Goal: Task Accomplishment & Management: Complete application form

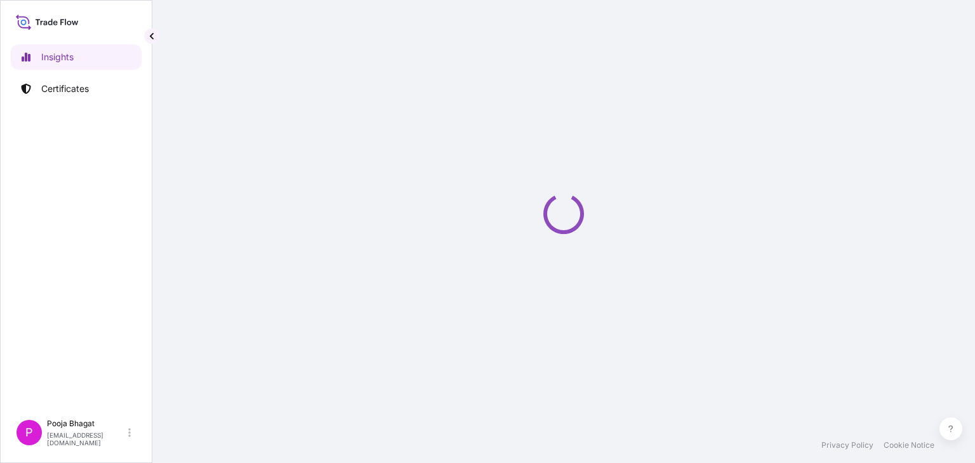
select select "2025"
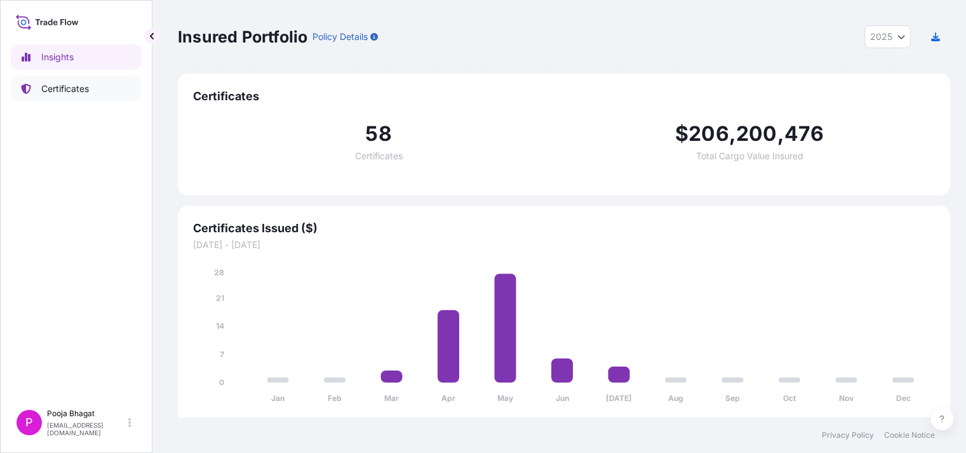
click at [53, 95] on p "Certificates" at bounding box center [65, 89] width 48 height 13
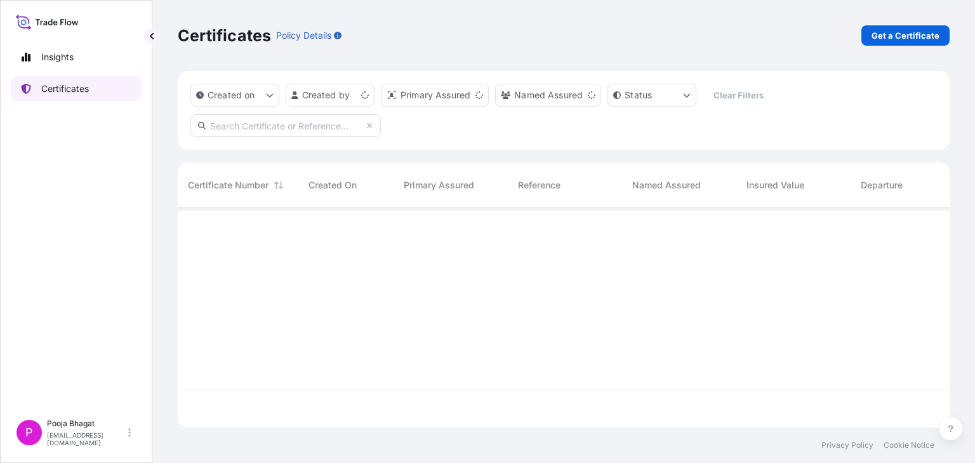
scroll to position [216, 762]
click at [906, 36] on p "Get a Certificate" at bounding box center [906, 35] width 68 height 13
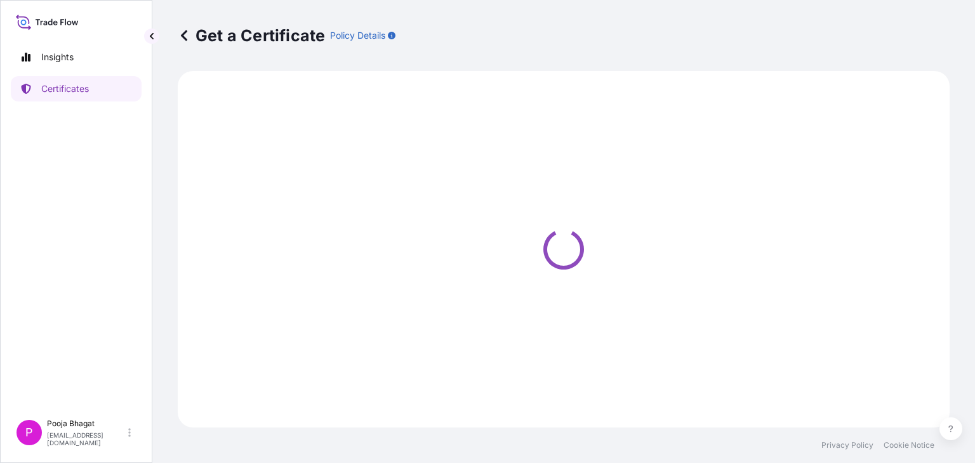
select select "Sea"
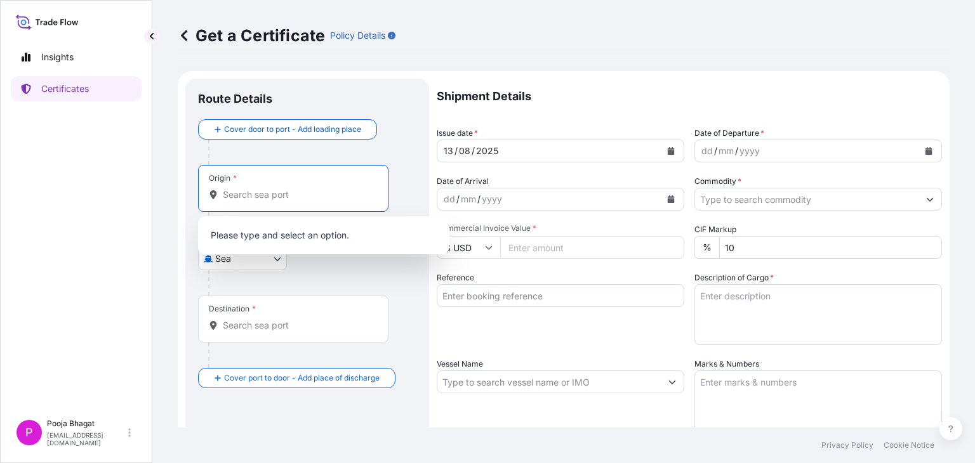
click at [298, 191] on input "Origin *" at bounding box center [298, 195] width 150 height 13
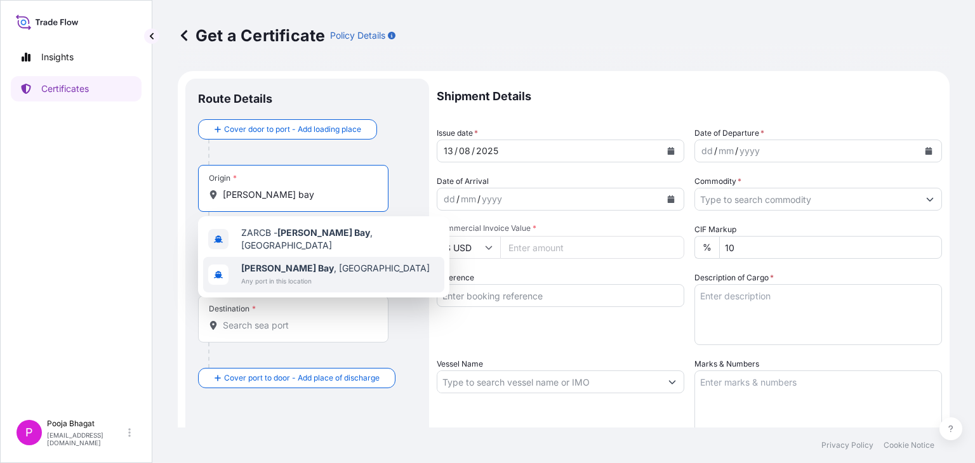
click at [349, 275] on span "Any port in this location" at bounding box center [335, 281] width 189 height 13
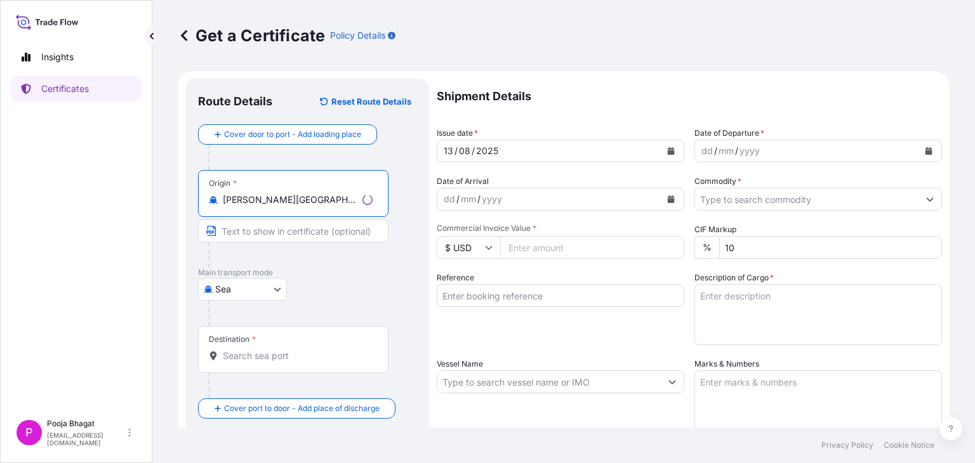
type input "[PERSON_NAME][GEOGRAPHIC_DATA], [GEOGRAPHIC_DATA]"
click at [274, 230] on input "Text to appear on certificate" at bounding box center [293, 231] width 190 height 23
type input "[PERSON_NAME][GEOGRAPHIC_DATA], [GEOGRAPHIC_DATA]"
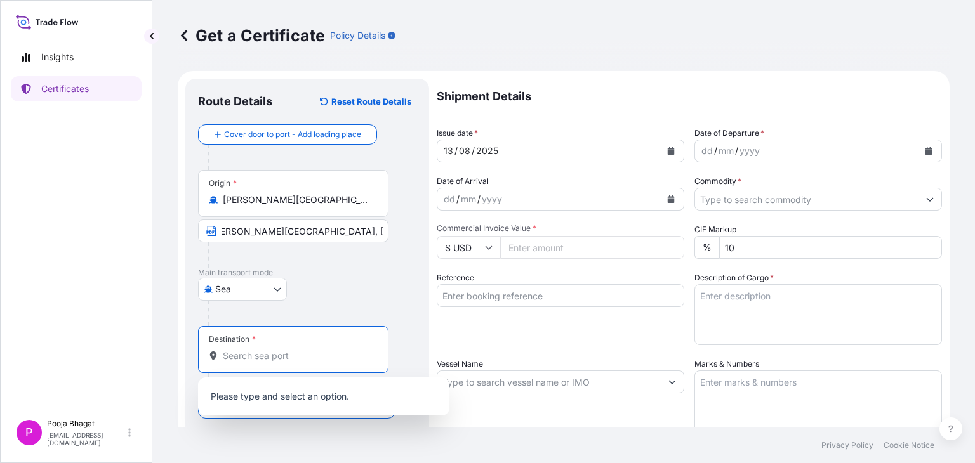
scroll to position [0, 0]
click at [252, 361] on input "Destination *" at bounding box center [298, 356] width 150 height 13
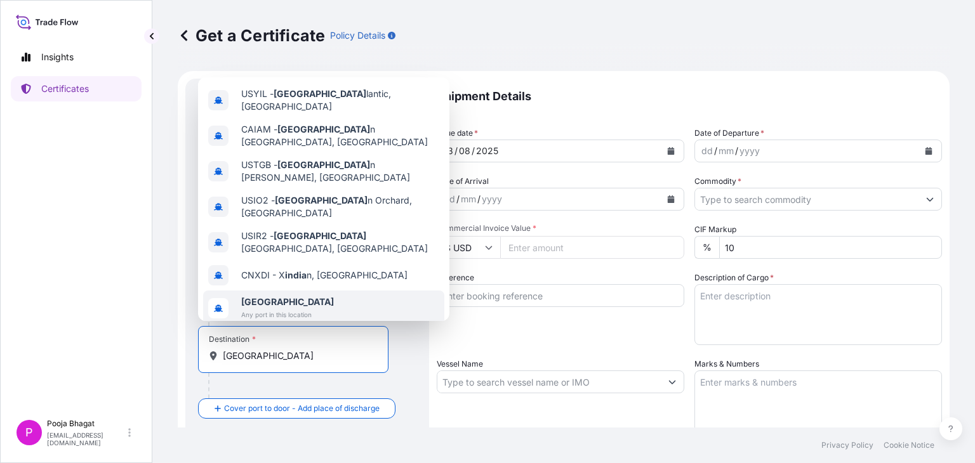
click at [277, 309] on span "Any port in this location" at bounding box center [287, 315] width 93 height 13
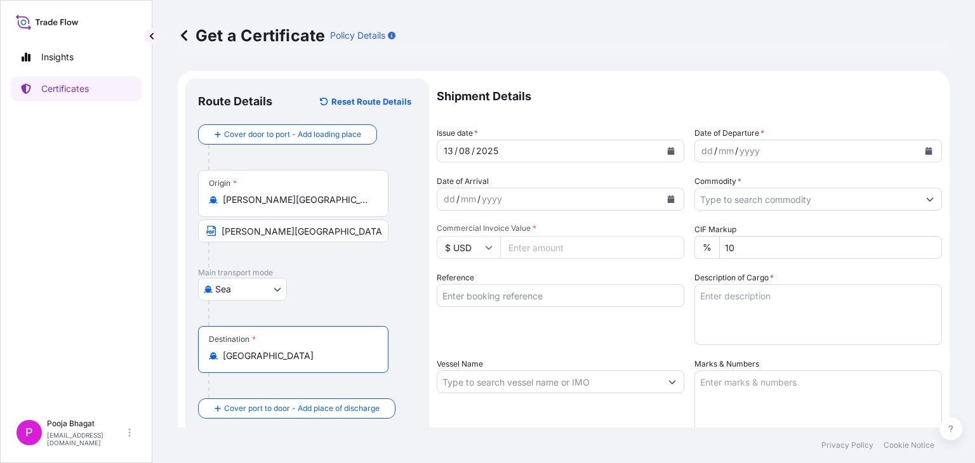
type input "[GEOGRAPHIC_DATA]"
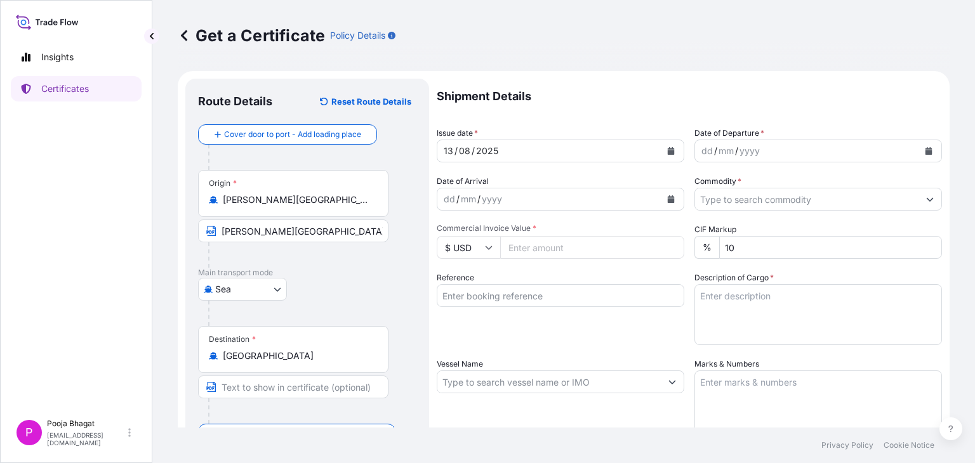
click at [258, 387] on div "Destination * [GEOGRAPHIC_DATA]" at bounding box center [307, 375] width 218 height 98
click at [258, 387] on input "Text to appear on certificate" at bounding box center [293, 387] width 190 height 23
type input "Any Port(s) in [GEOGRAPHIC_DATA]"
click at [668, 154] on icon "Calendar" at bounding box center [671, 151] width 7 height 8
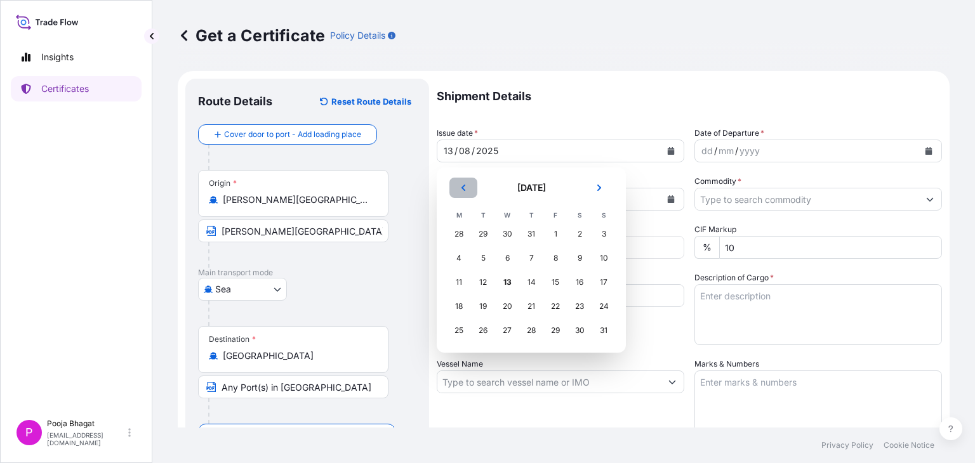
click at [465, 189] on icon "Previous" at bounding box center [464, 188] width 8 height 8
click at [477, 333] on div "29" at bounding box center [483, 330] width 23 height 23
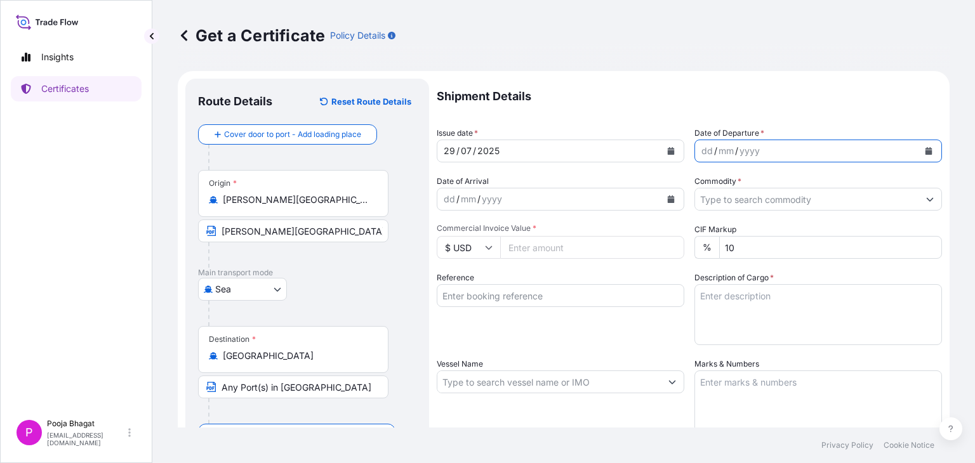
click at [924, 154] on button "Calendar" at bounding box center [929, 151] width 20 height 20
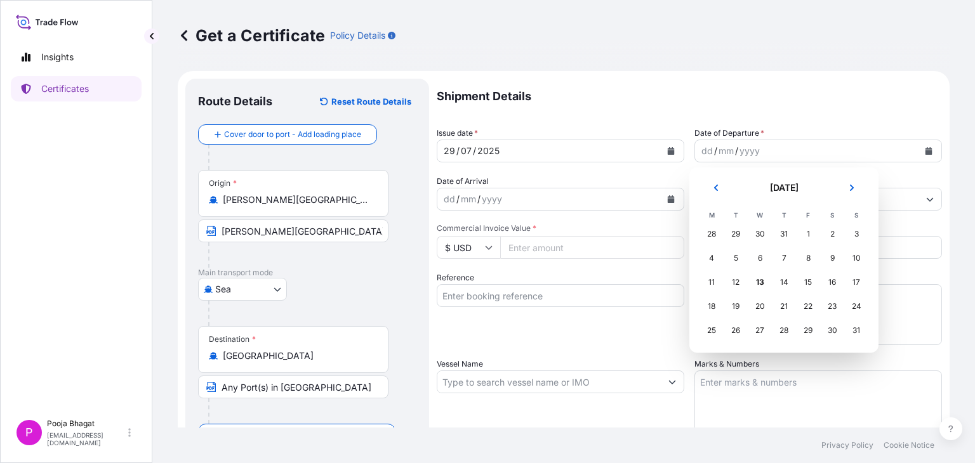
click at [737, 235] on div "29" at bounding box center [735, 234] width 23 height 23
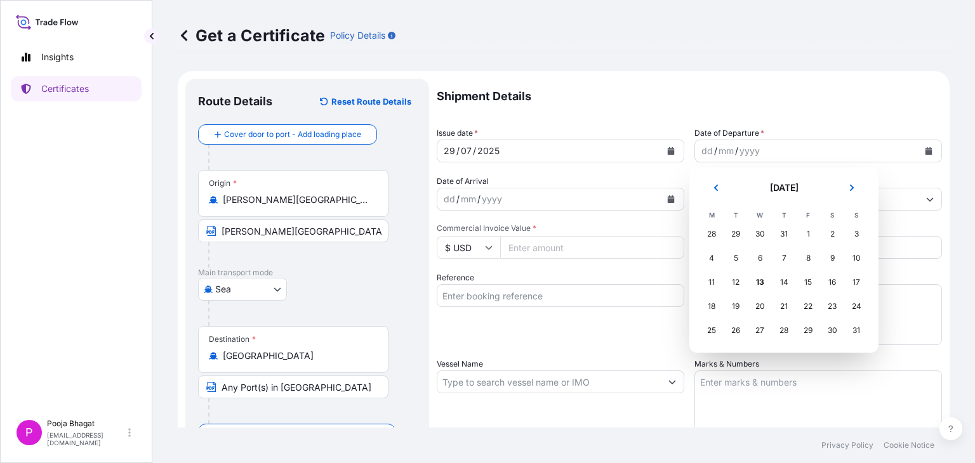
click at [737, 235] on div "29" at bounding box center [735, 234] width 23 height 23
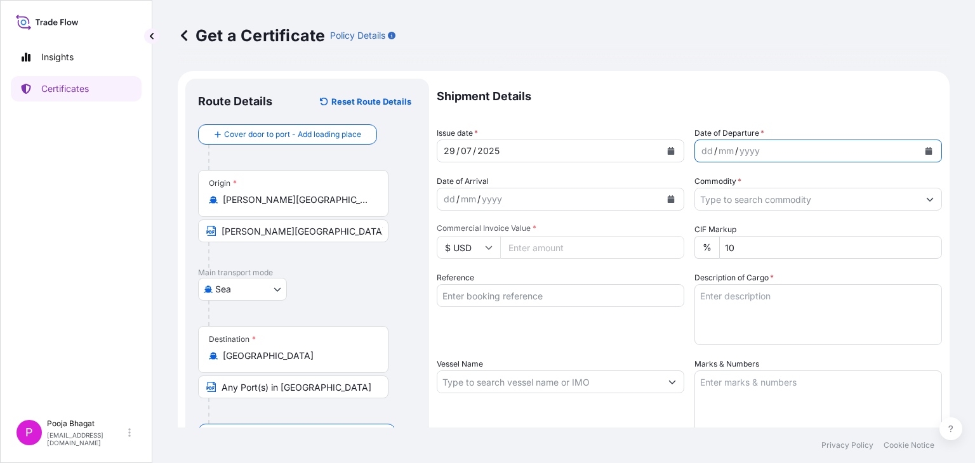
click at [925, 151] on icon "Calendar" at bounding box center [929, 151] width 8 height 8
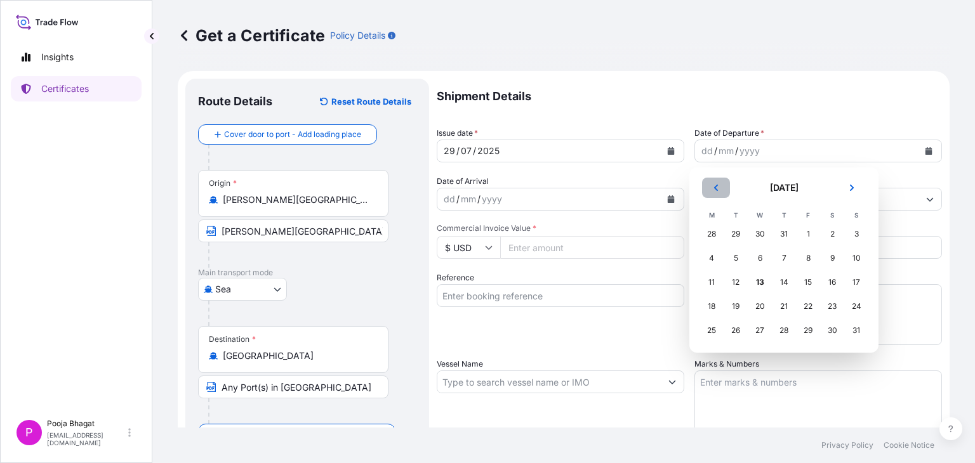
click at [715, 185] on icon "Previous" at bounding box center [716, 188] width 8 height 8
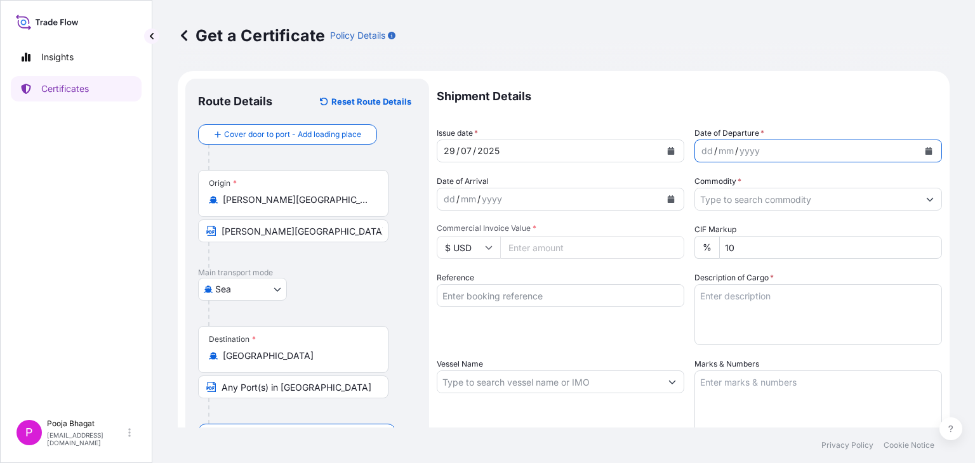
click at [926, 151] on icon "Calendar" at bounding box center [929, 151] width 7 height 8
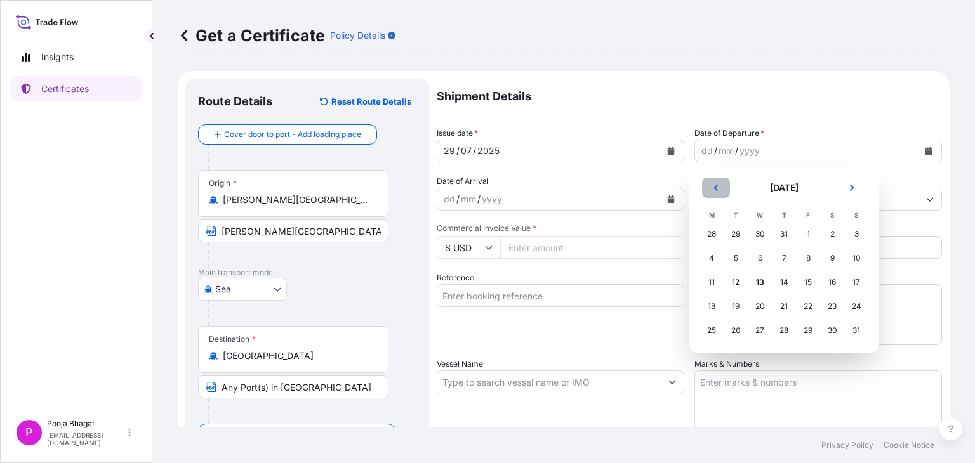
click at [712, 187] on button "Previous" at bounding box center [716, 188] width 28 height 20
click at [735, 328] on div "29" at bounding box center [735, 330] width 23 height 23
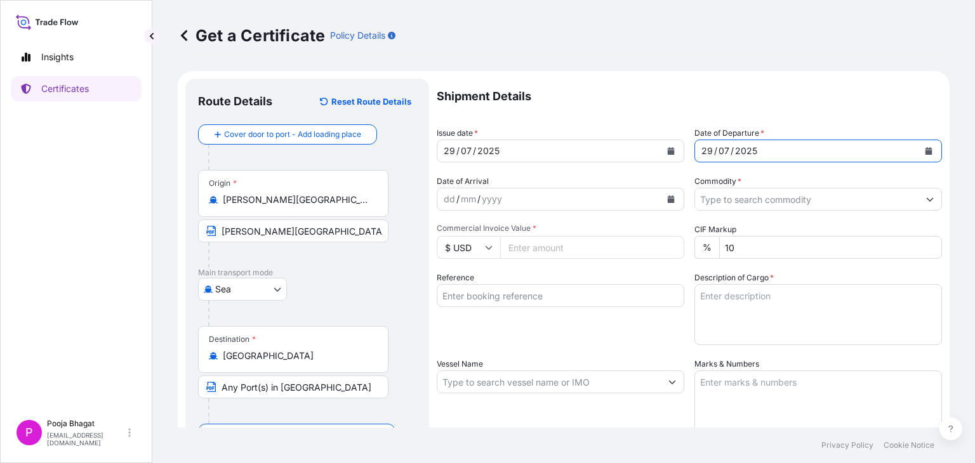
click at [924, 203] on form "Route Details Reset Route Details Cover door to port - Add loading place Place …" at bounding box center [564, 375] width 772 height 608
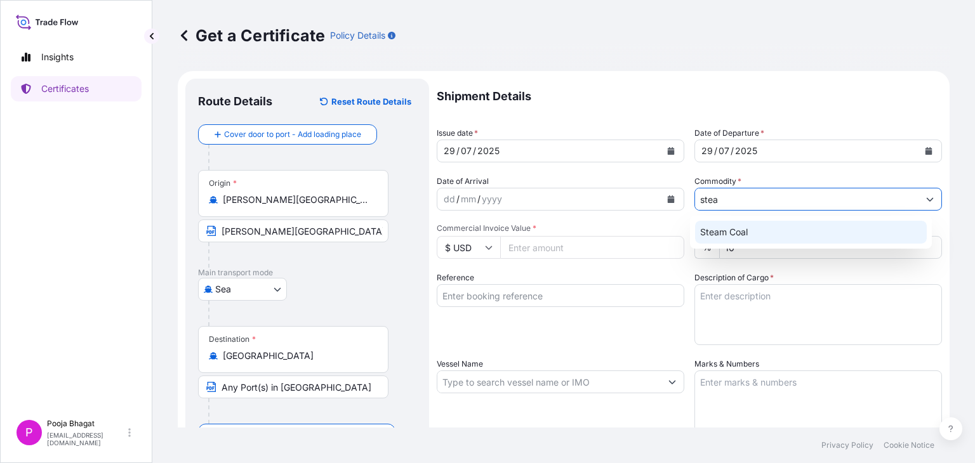
click at [744, 234] on div "Steam Coal" at bounding box center [811, 232] width 232 height 23
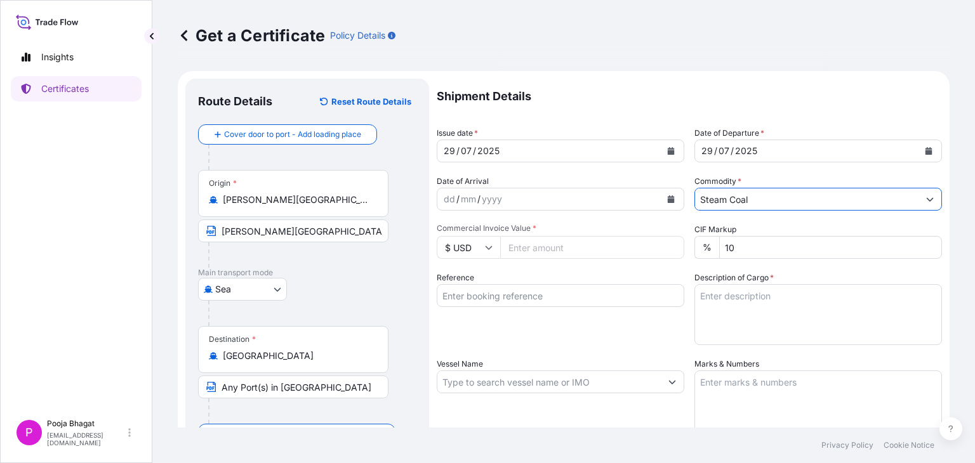
type input "Steam Coal"
click at [536, 244] on input "Commercial Invoice Value *" at bounding box center [592, 247] width 184 height 23
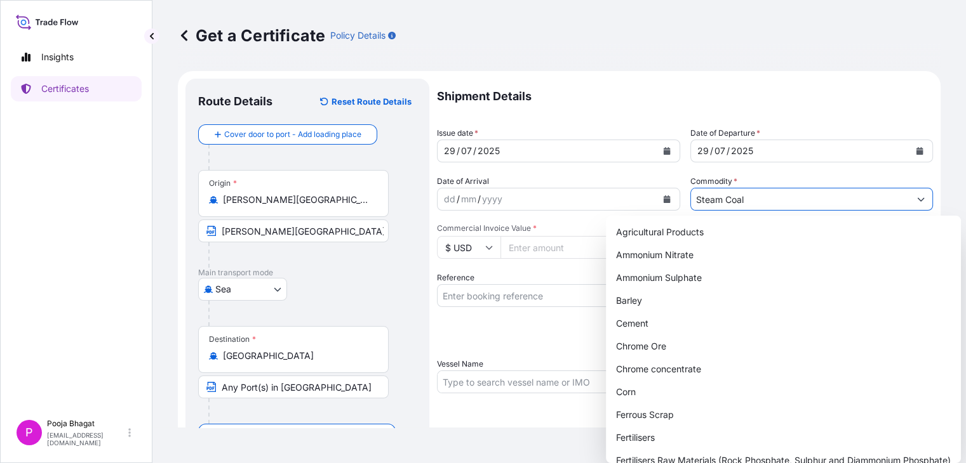
click at [917, 203] on button "Show suggestions" at bounding box center [920, 199] width 23 height 23
click at [541, 245] on input "Commercial Invoice Value *" at bounding box center [590, 247] width 180 height 23
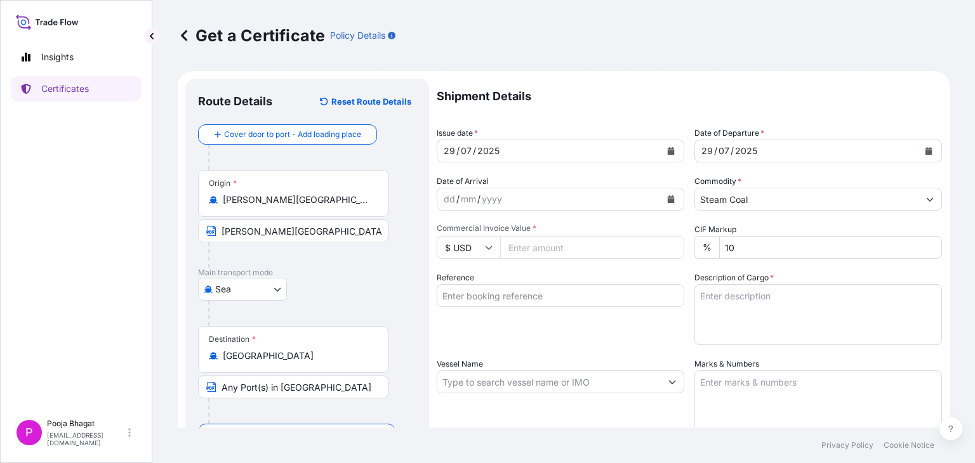
paste input "5643695.1"
type input "5643695.1"
click at [499, 300] on input "Reference" at bounding box center [561, 295] width 248 height 23
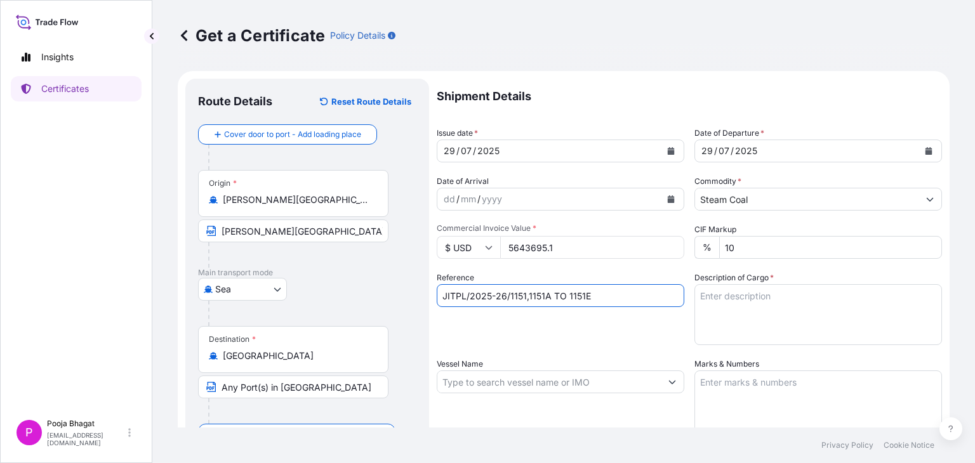
type input "JITPL/2025-26/1151,1151A TO 1151E"
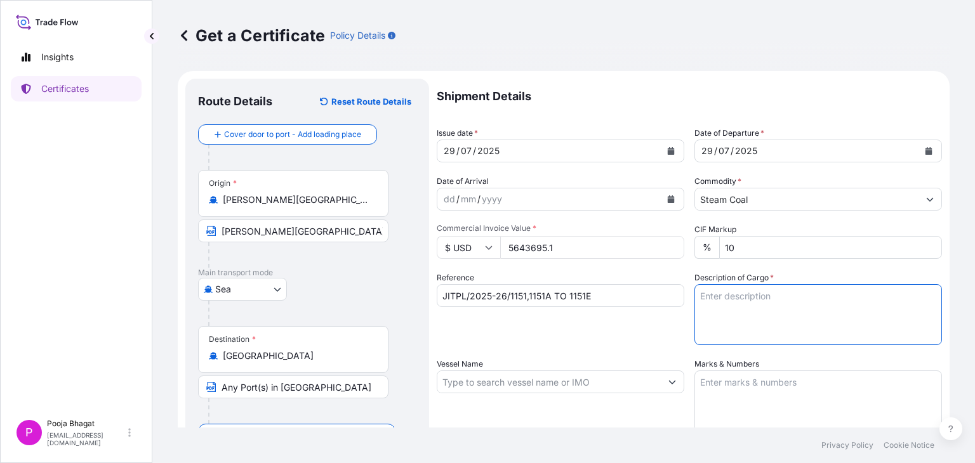
click at [792, 307] on textarea "Description of Cargo *" at bounding box center [819, 314] width 248 height 61
type textarea "74,406 METRIC TONS OF SOUTHE AFRICAN STEAM COAL IN [GEOGRAPHIC_DATA]"
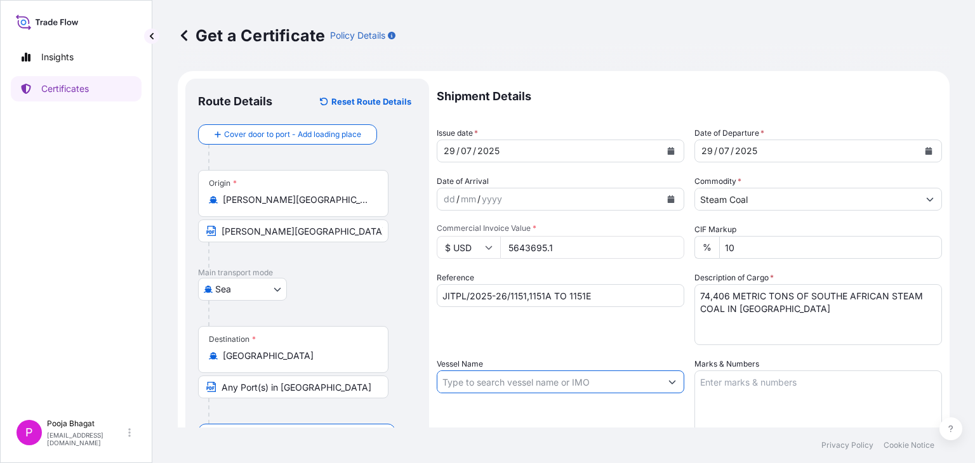
click at [653, 386] on input "Vessel Name" at bounding box center [548, 382] width 223 height 23
click at [554, 387] on input "Vessel Name" at bounding box center [548, 382] width 223 height 23
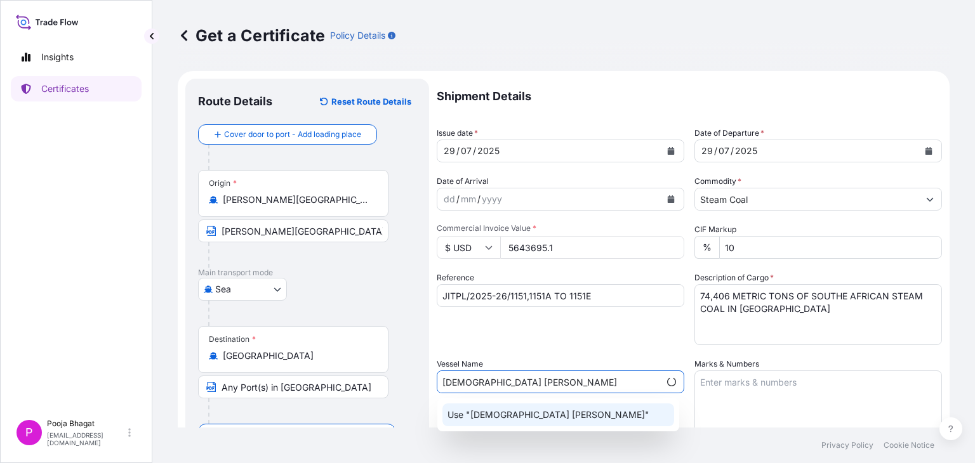
click at [506, 415] on p "Use "[DEMOGRAPHIC_DATA] [PERSON_NAME]"" at bounding box center [549, 415] width 202 height 13
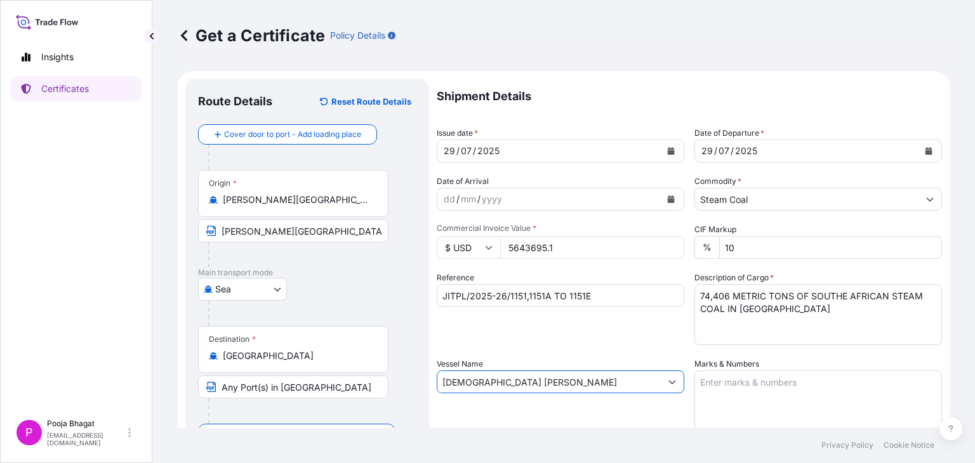
type input "[DEMOGRAPHIC_DATA] [PERSON_NAME]"
click at [703, 389] on textarea "Marks & Numbers" at bounding box center [819, 402] width 248 height 63
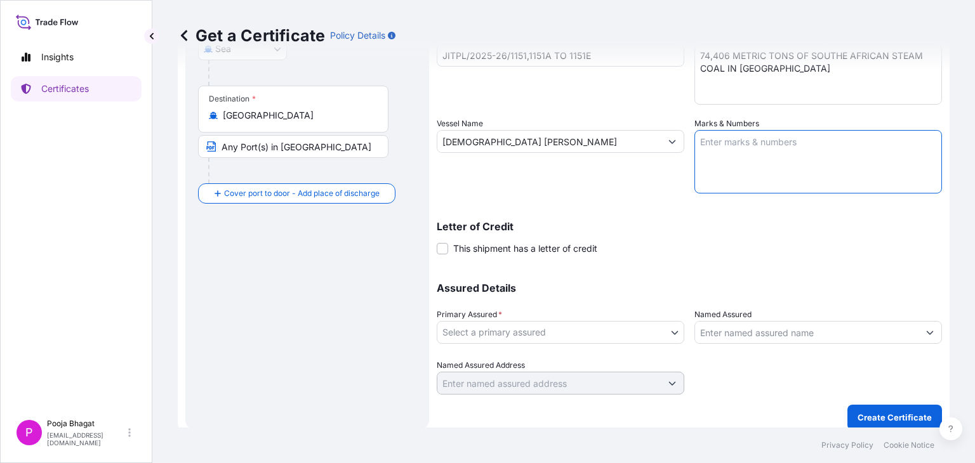
scroll to position [250, 0]
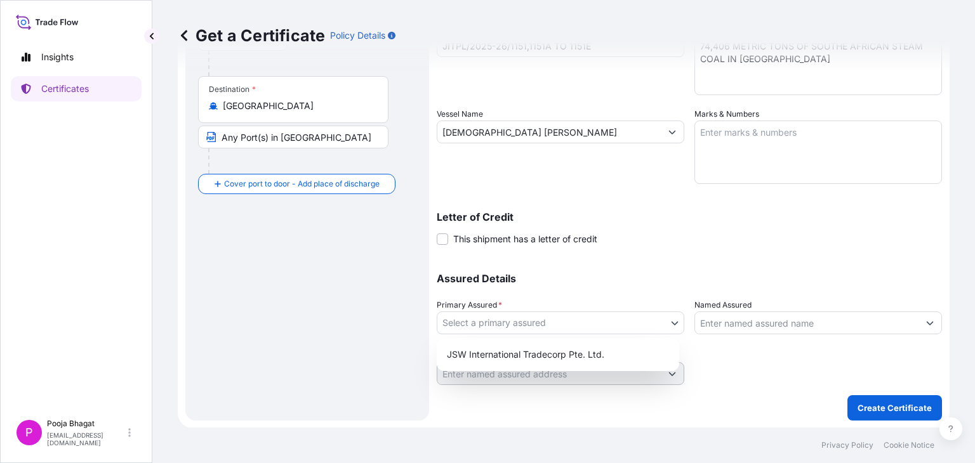
click at [600, 331] on body "Insights Certificates P Pooja Bhagat [EMAIL_ADDRESS][DOMAIN_NAME] Get a Certifi…" at bounding box center [487, 231] width 975 height 463
click at [554, 350] on div "JSW International Tradecorp Pte. Ltd." at bounding box center [558, 354] width 232 height 23
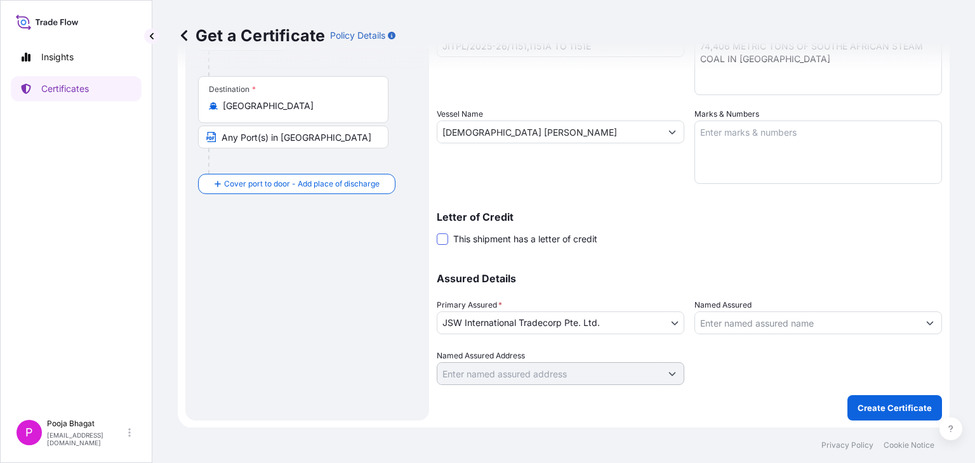
click at [441, 238] on span at bounding box center [442, 239] width 11 height 11
click at [437, 232] on input "This shipment has a letter of credit" at bounding box center [437, 232] width 0 height 0
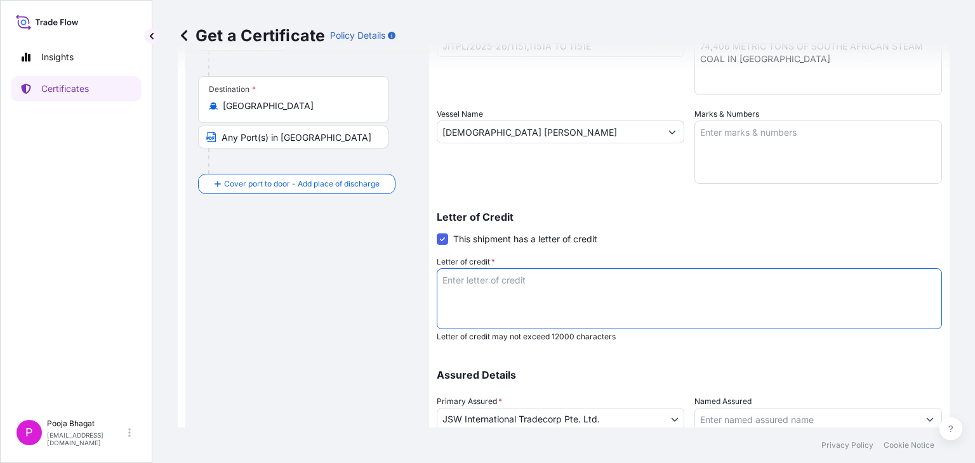
click at [458, 305] on textarea "Letter of credit *" at bounding box center [689, 299] width 505 height 61
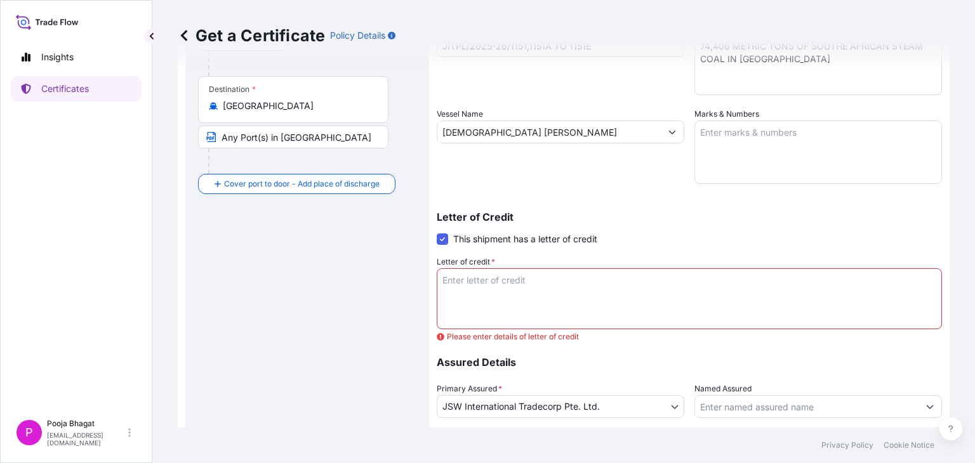
click at [634, 256] on div "Letter of credit * Please enter details of letter of credit" at bounding box center [689, 293] width 505 height 74
click at [437, 240] on span at bounding box center [442, 239] width 11 height 11
click at [437, 232] on input "This shipment has a letter of credit" at bounding box center [437, 232] width 0 height 0
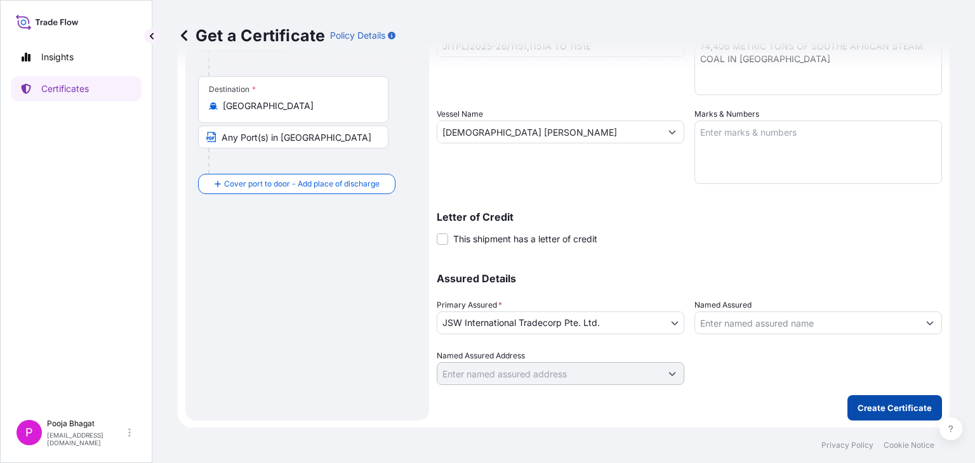
click at [887, 407] on p "Create Certificate" at bounding box center [895, 408] width 74 height 13
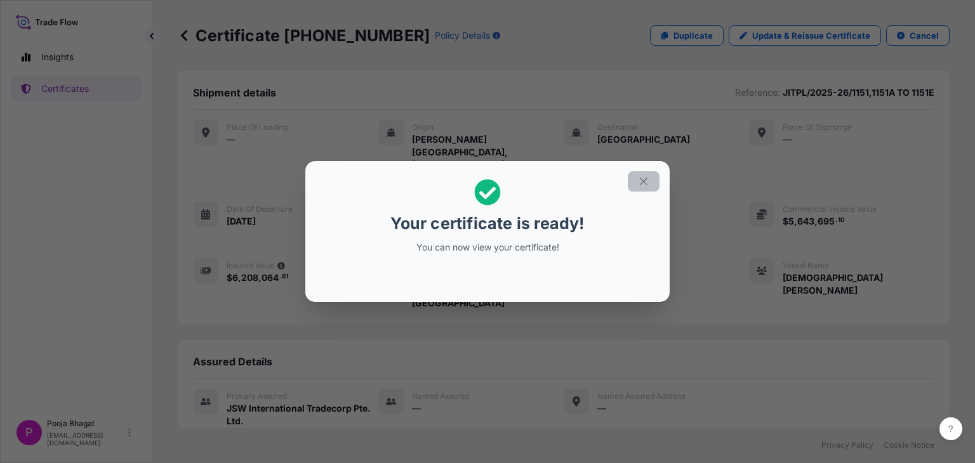
click at [639, 181] on icon "button" at bounding box center [643, 181] width 11 height 11
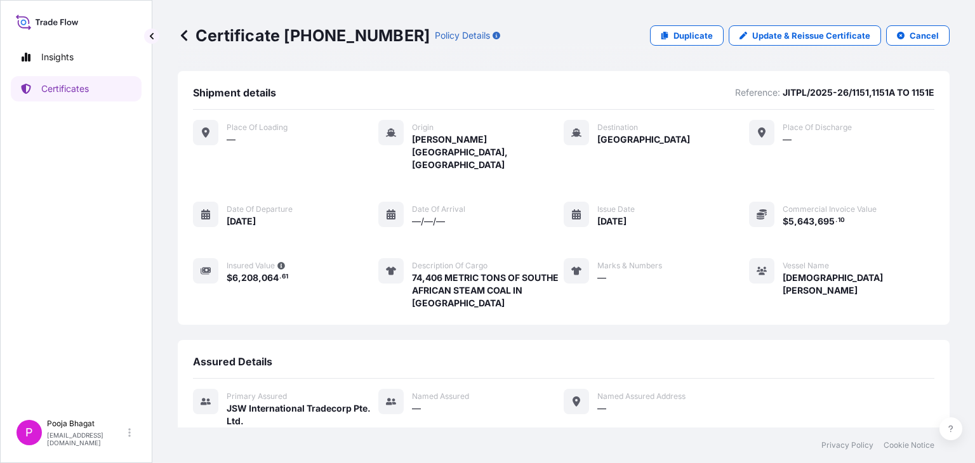
scroll to position [108, 0]
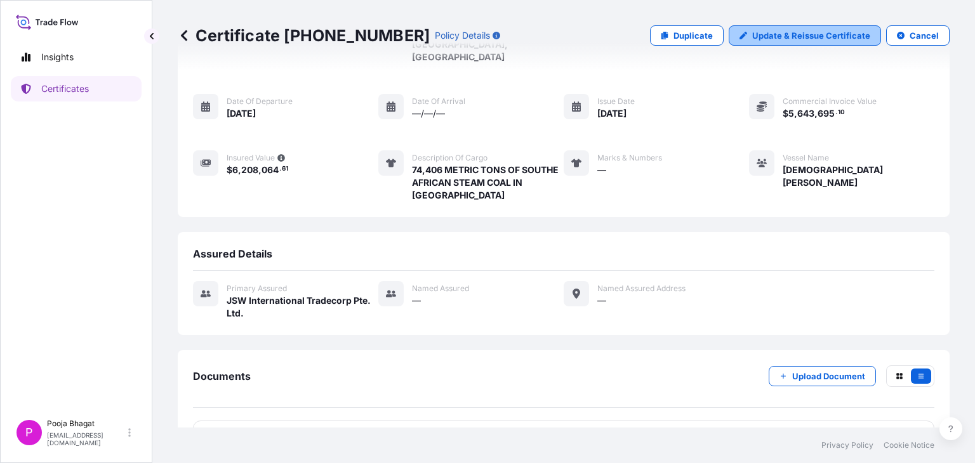
click at [811, 35] on p "Update & Reissue Certificate" at bounding box center [811, 35] width 118 height 13
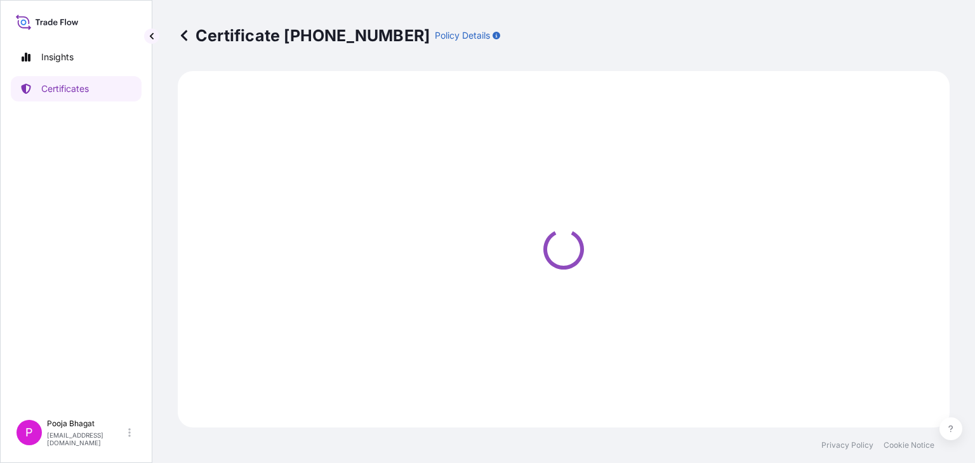
select select "Sea"
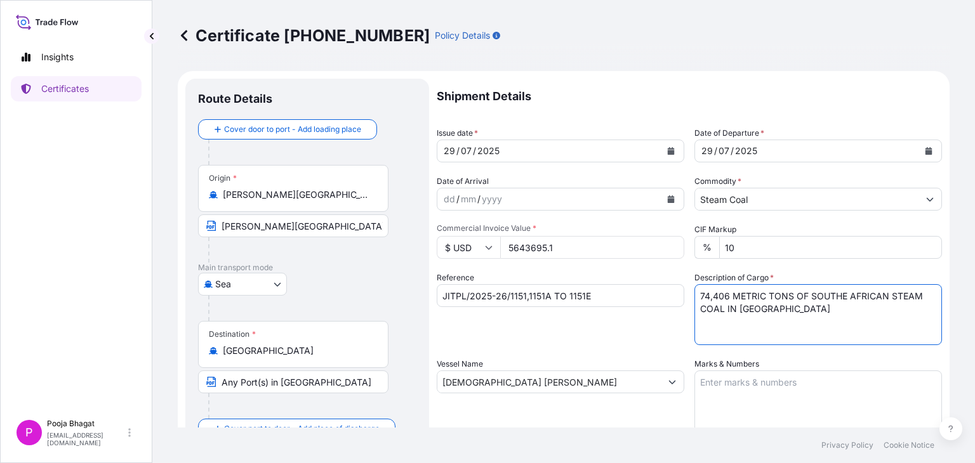
click at [791, 300] on textarea "74,406 METRIC TONS OF SOUTHE AFRICAN STEAM COAL IN [GEOGRAPHIC_DATA]" at bounding box center [819, 314] width 248 height 61
click at [839, 293] on textarea "74,406 METRIC TONS OF SOUTHE AFRICAN STEAM COAL IN [GEOGRAPHIC_DATA]" at bounding box center [819, 314] width 248 height 61
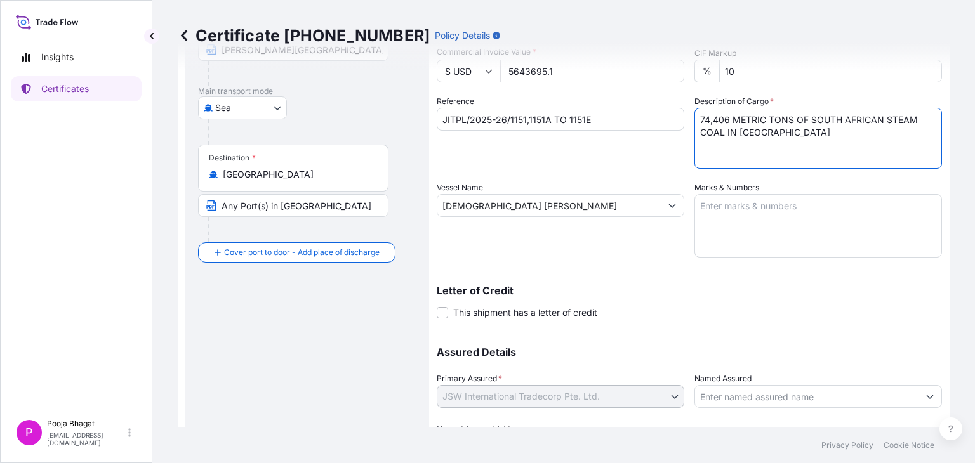
scroll to position [250, 0]
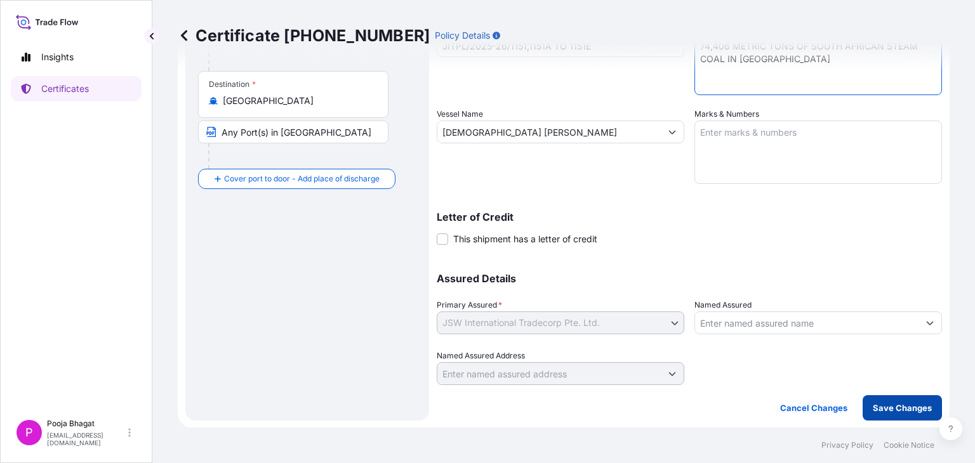
type textarea "74,406 METRIC TONS OF SOUTH AFRICAN STEAM COAL IN [GEOGRAPHIC_DATA]"
click at [889, 400] on button "Save Changes" at bounding box center [902, 408] width 79 height 25
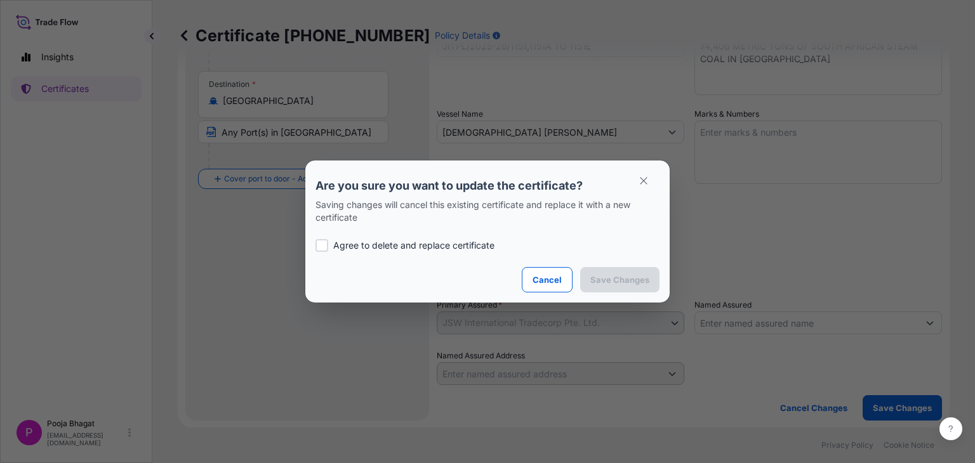
click at [419, 239] on p "Agree to delete and replace certificate" at bounding box center [413, 245] width 161 height 13
checkbox input "true"
click at [630, 284] on p "Save Changes" at bounding box center [619, 280] width 59 height 13
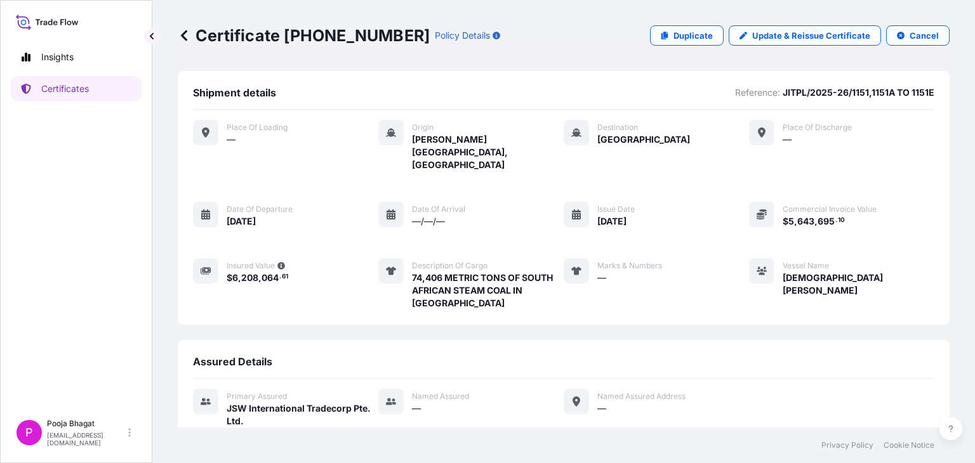
scroll to position [108, 0]
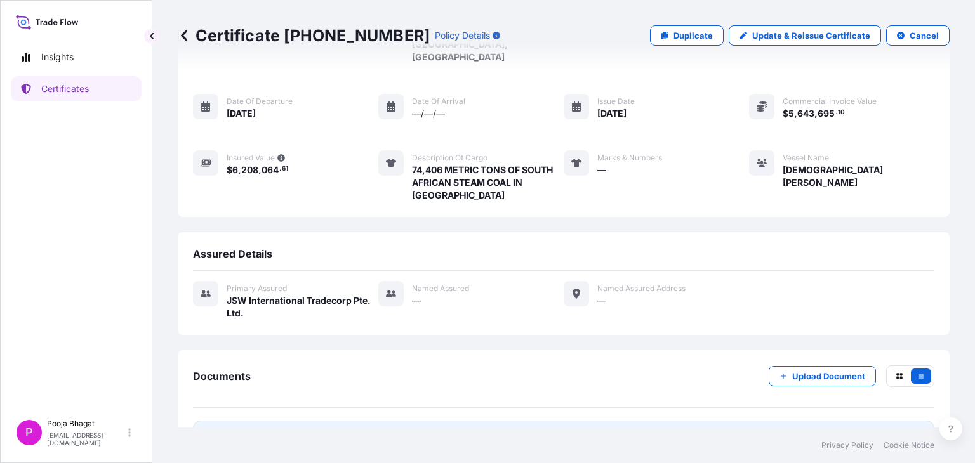
click at [841, 431] on div "[DATE]T10:51:24.315303" at bounding box center [872, 437] width 104 height 13
